Goal: Task Accomplishment & Management: Manage account settings

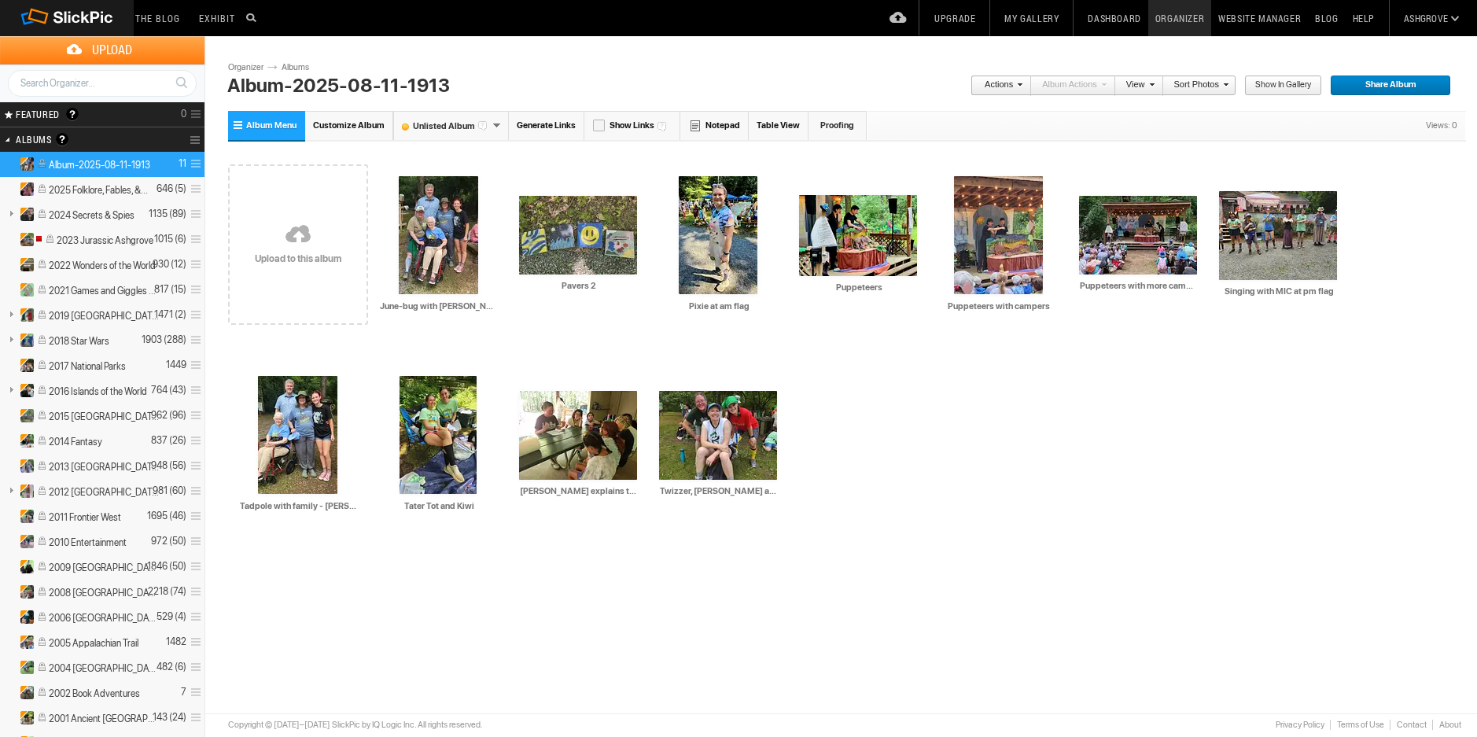
click at [195, 161] on span at bounding box center [193, 164] width 15 height 26
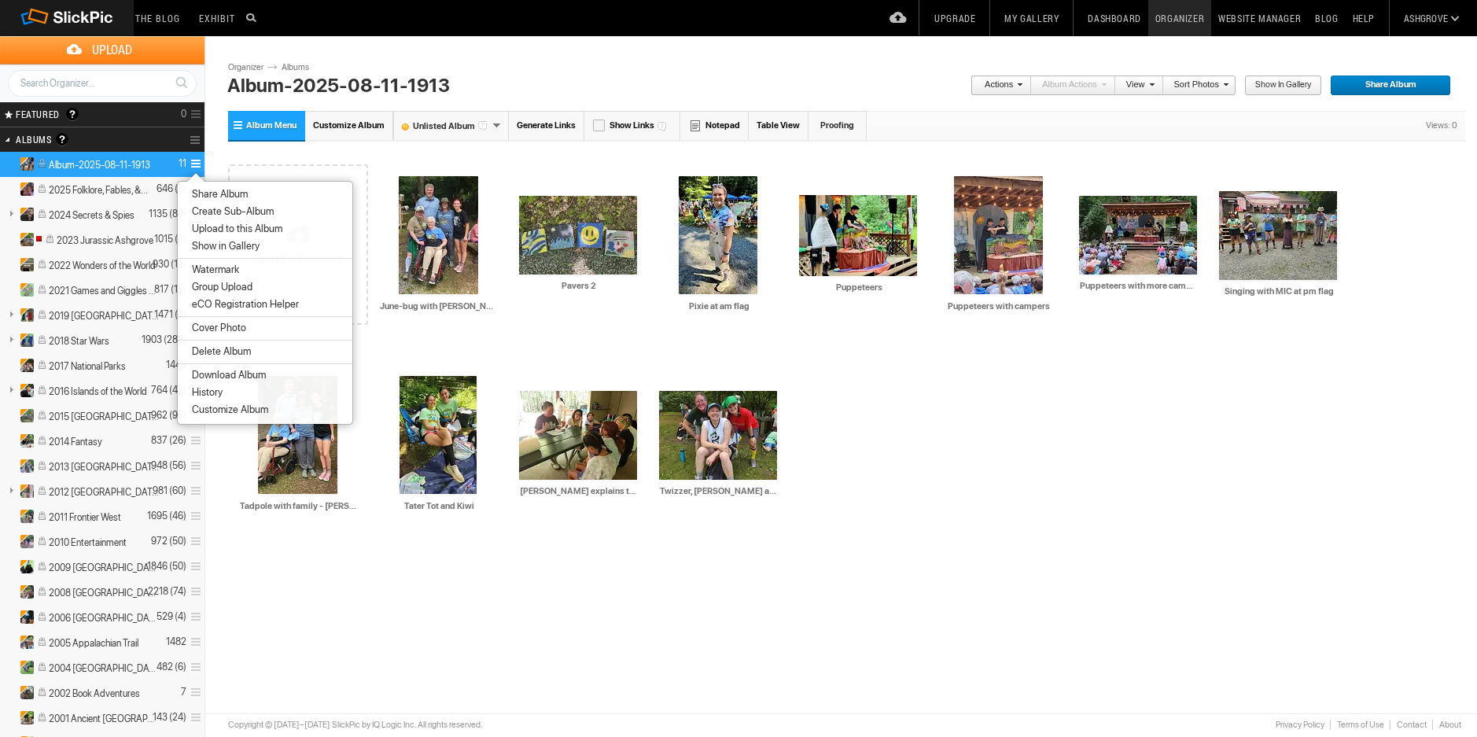
click at [227, 350] on span "Delete Album" at bounding box center [219, 351] width 64 height 13
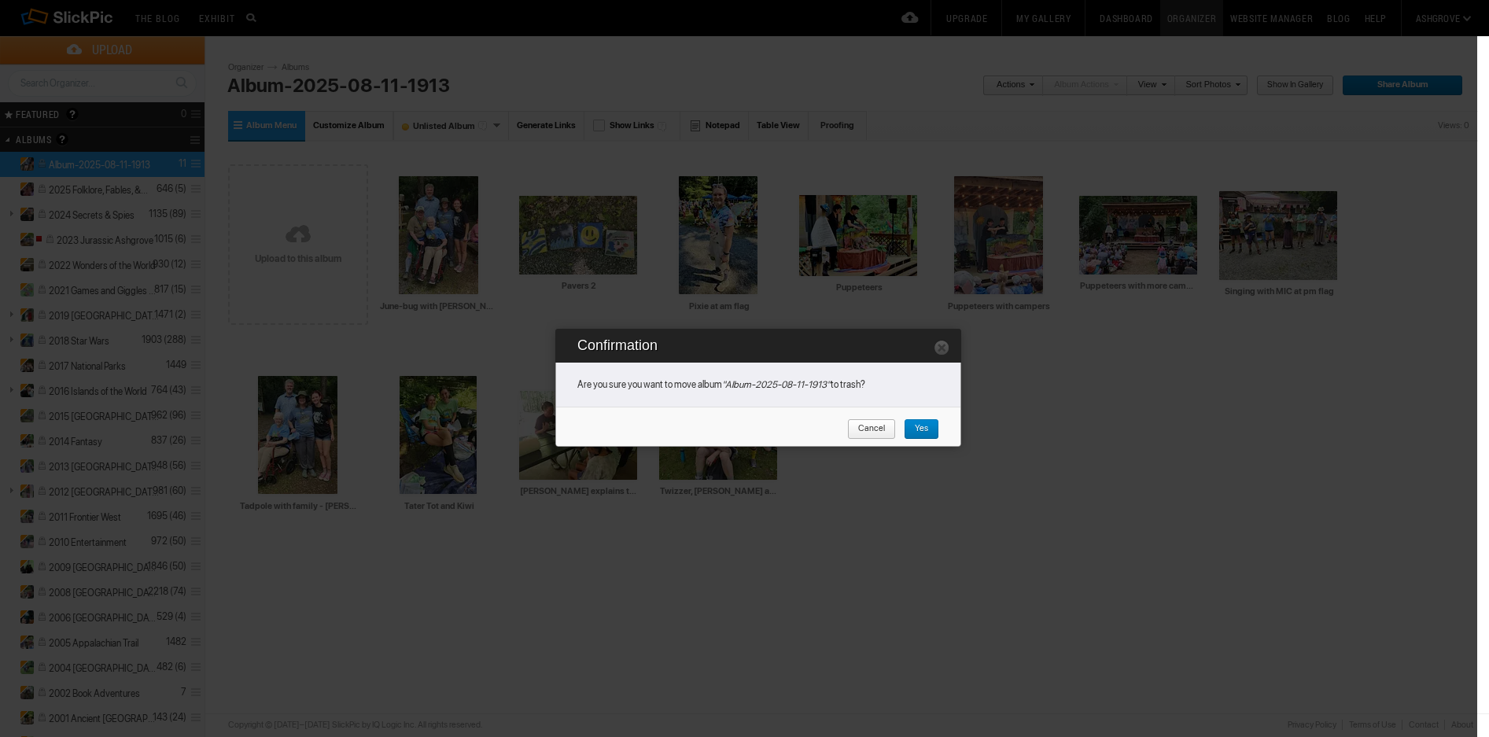
click at [920, 429] on span "Yes" at bounding box center [916, 429] width 24 height 20
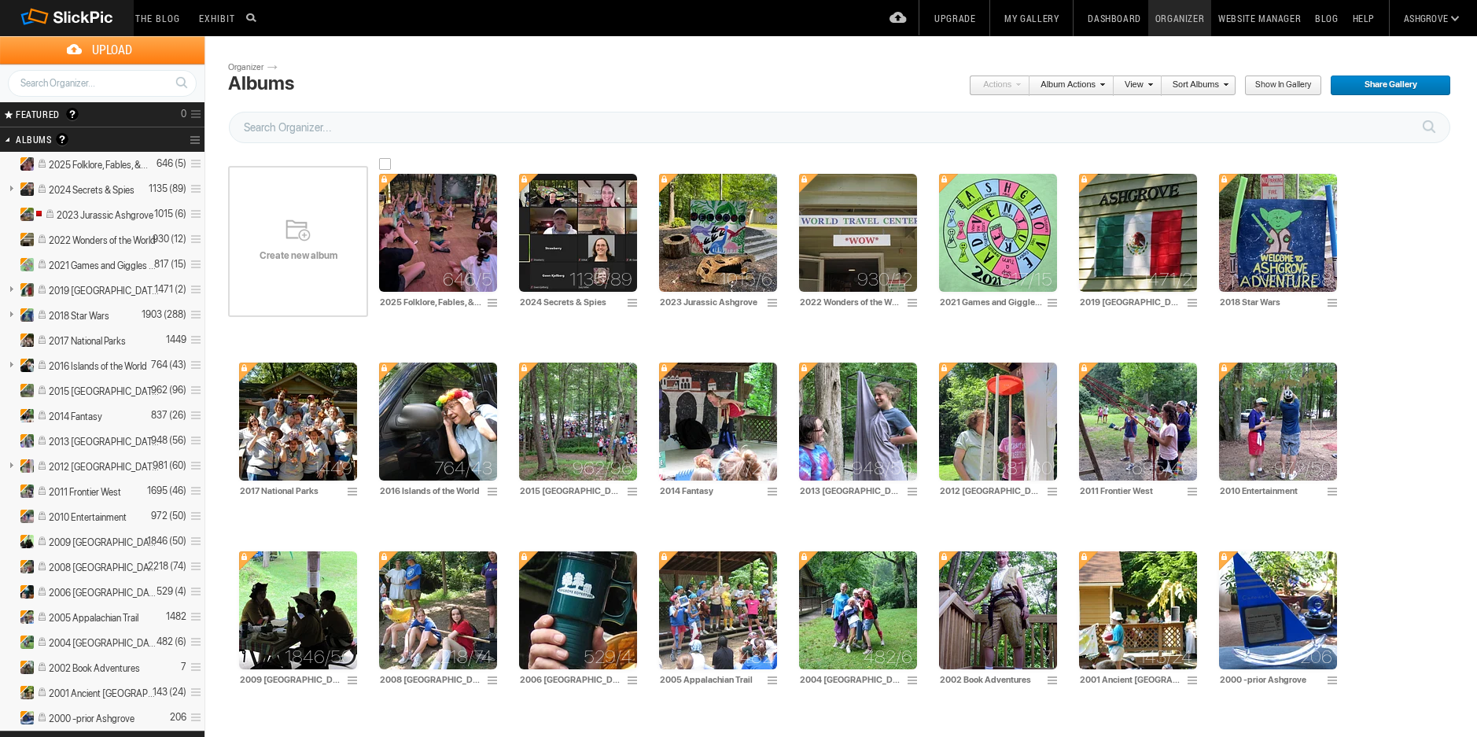
click at [445, 242] on img at bounding box center [438, 233] width 118 height 118
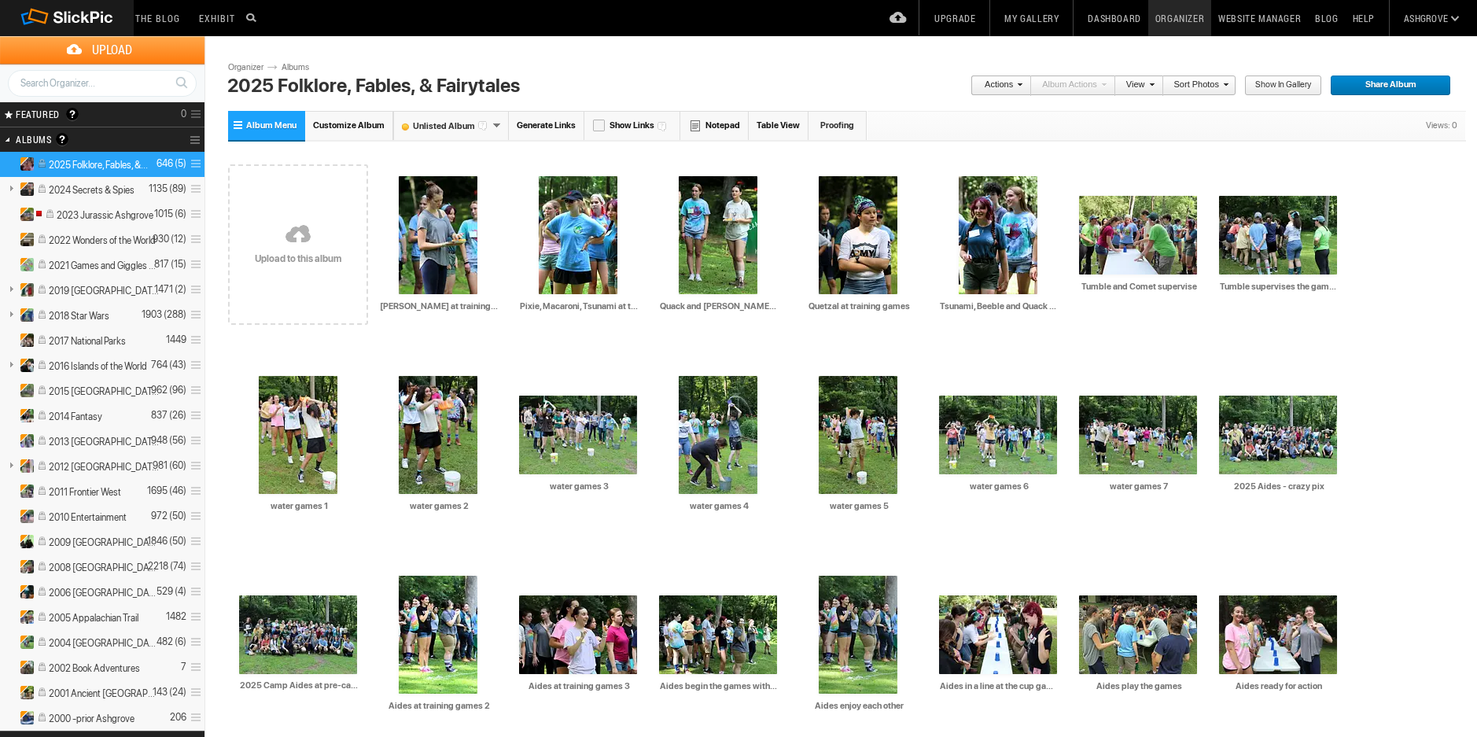
click at [305, 245] on link at bounding box center [298, 236] width 140 height 182
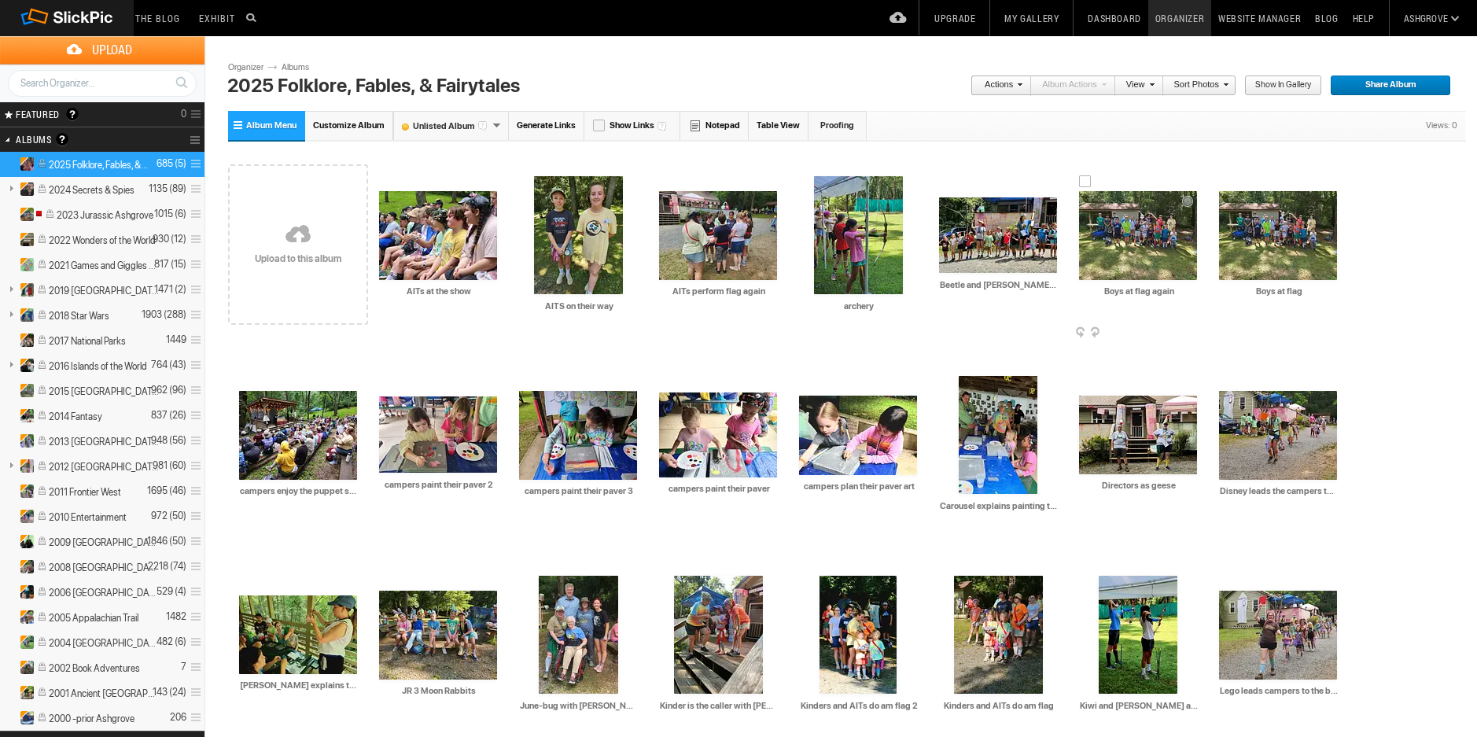
click at [1204, 334] on div "AI Boys at flag again HTML: Direct: Forum: Photo ID: 22813129 More... Order Pri…" at bounding box center [1138, 245] width 140 height 200
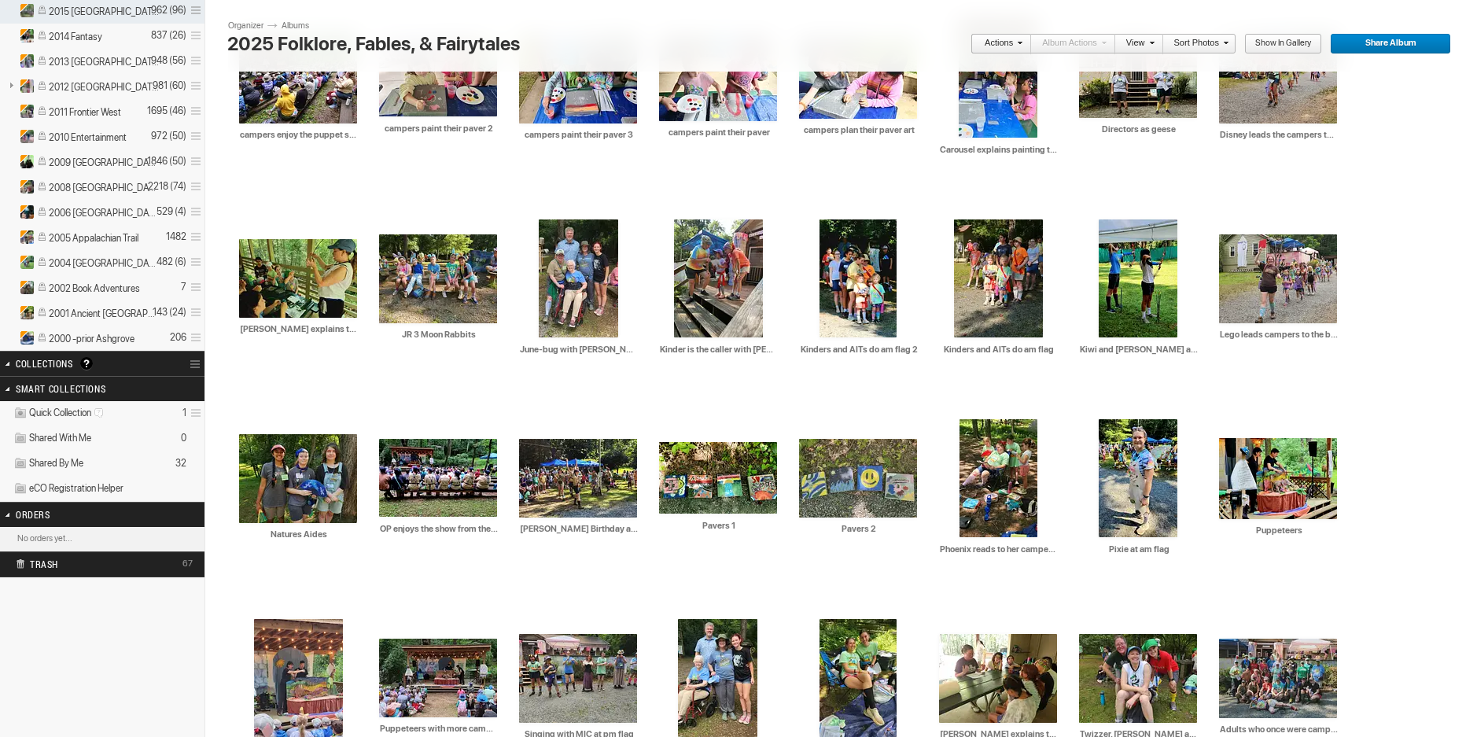
scroll to position [341, 0]
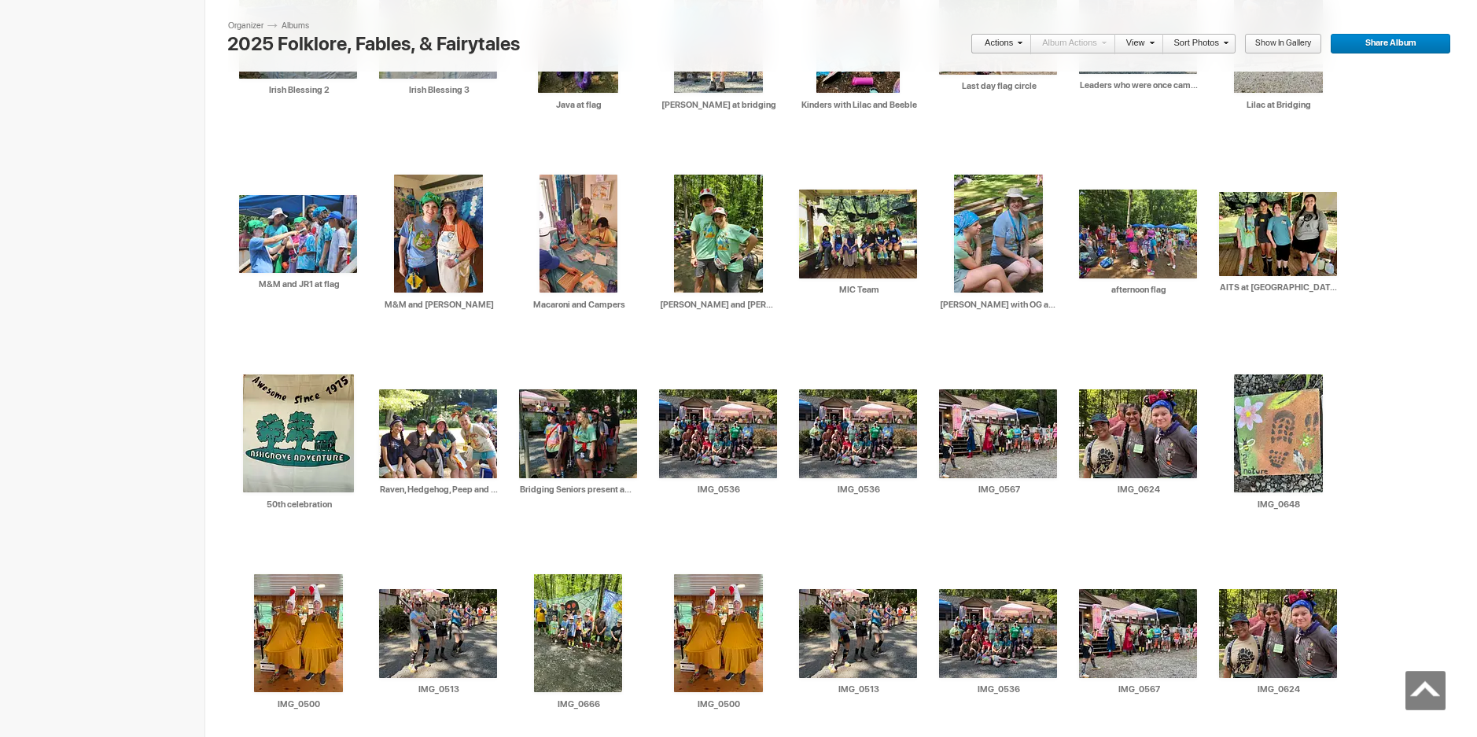
scroll to position [4852, 0]
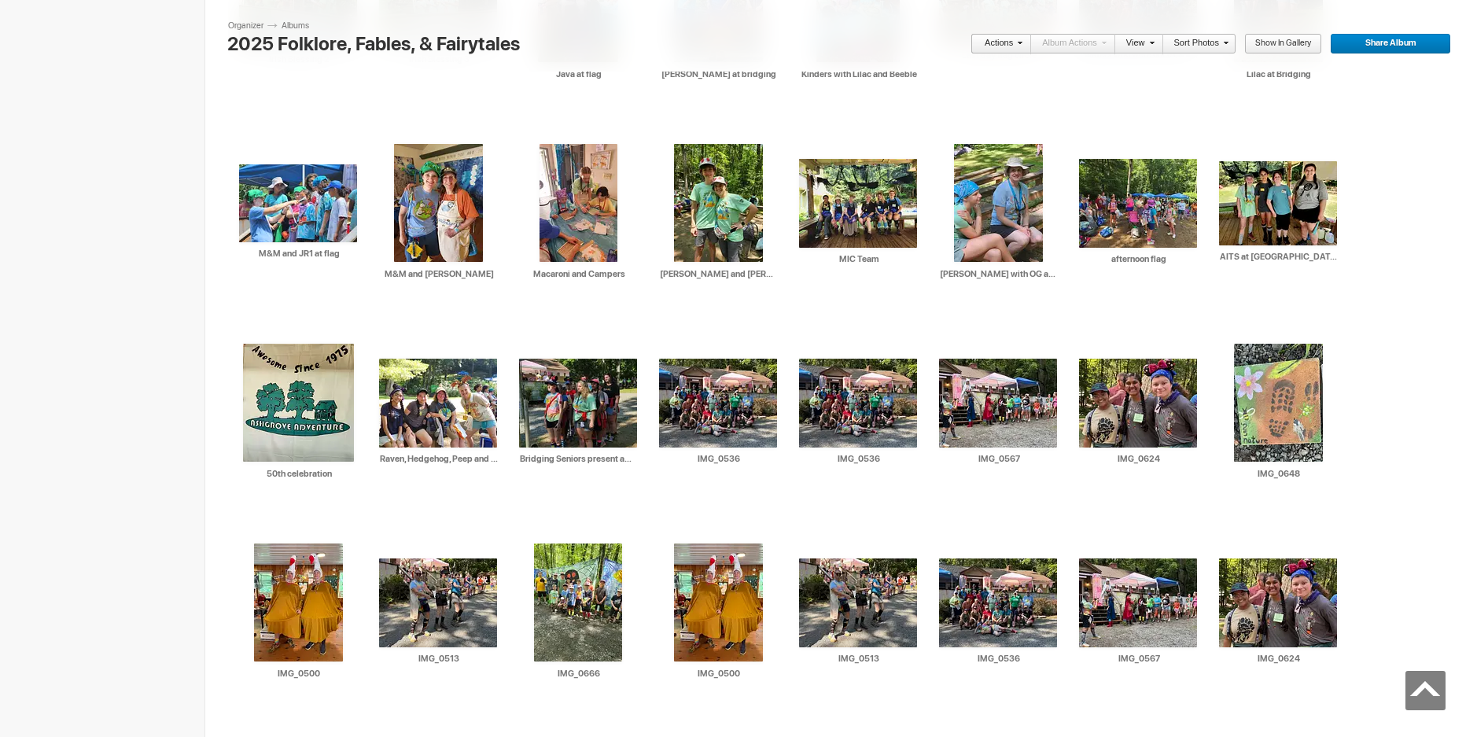
drag, startPoint x: 1294, startPoint y: 589, endPoint x: 1392, endPoint y: 563, distance: 101.2
click at [1223, 550] on div at bounding box center [1225, 549] width 13 height 13
click at [1225, 548] on div at bounding box center [1225, 549] width 13 height 13
